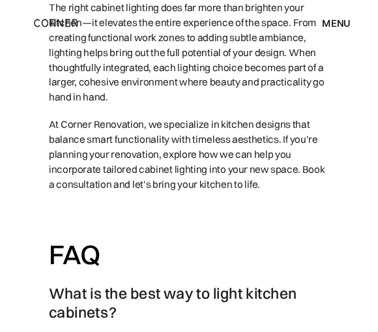
scroll to position [6274, 0]
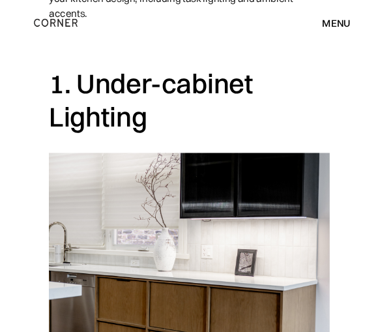
scroll to position [850, 0]
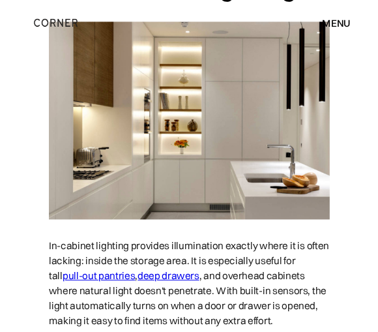
scroll to position [2035, 0]
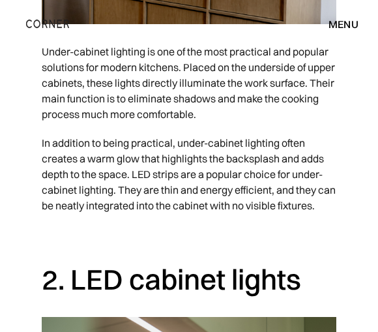
scroll to position [1187, 0]
